Goal: Navigation & Orientation: Find specific page/section

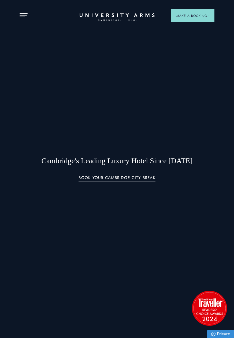
click at [24, 15] on span "Open Menu" at bounding box center [25, 15] width 3 height 1
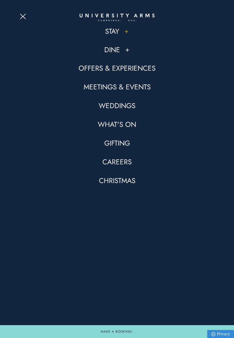
click at [117, 32] on link "Stay" at bounding box center [112, 31] width 14 height 9
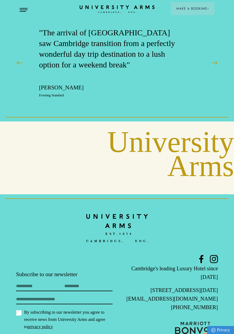
scroll to position [1763, 0]
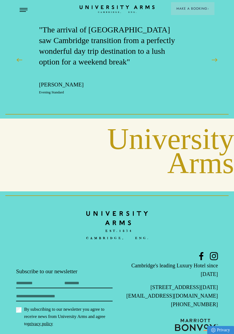
drag, startPoint x: 222, startPoint y: 262, endPoint x: 129, endPoint y: 239, distance: 96.2
click at [129, 239] on footer "Subscribe to our newsletter First Name Last Name Email By subscribing to our ne…" at bounding box center [117, 274] width 234 height 167
copy div "Cambridge's leading Luxury Hotel since [DATE][STREET_ADDRESS][DATE]"
click at [118, 252] on div "Cambridge's leading Luxury Hotel since [DATE][STREET_ADDRESS][DATE] [EMAIL_ADDR…" at bounding box center [167, 297] width 101 height 90
click at [145, 303] on div "Cambridge's leading Luxury Hotel since [DATE][STREET_ADDRESS][DATE] [EMAIL_ADDR…" at bounding box center [167, 297] width 101 height 90
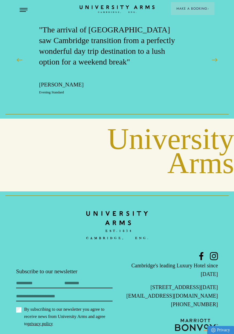
drag, startPoint x: 225, startPoint y: 278, endPoint x: 175, endPoint y: 279, distance: 50.3
click at [175, 279] on footer "Subscribe to our newsletter First Name Last Name Email By subscribing to our ne…" at bounding box center [117, 274] width 234 height 167
copy link "[PHONE_NUMBER]"
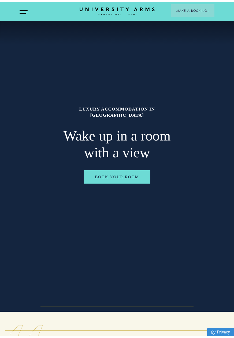
scroll to position [0, 0]
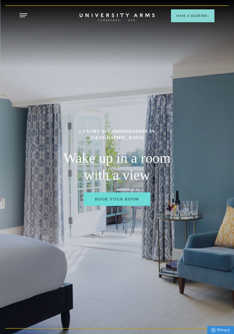
click at [25, 14] on button "Open Menu" at bounding box center [24, 15] width 8 height 4
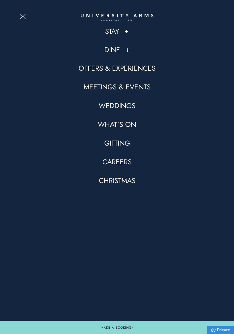
click at [97, 17] on icon at bounding box center [117, 16] width 73 height 4
